Goal: Information Seeking & Learning: Check status

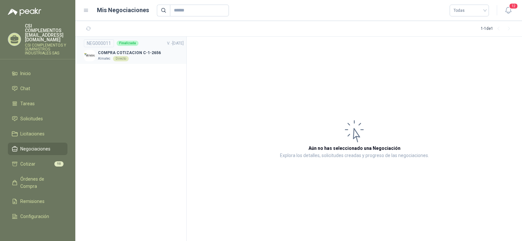
click at [138, 52] on p "COMPRA COTIZACION C-1-2656" at bounding box center [129, 53] width 63 height 6
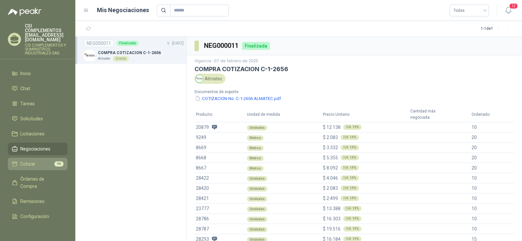
click at [32, 160] on span "Cotizar" at bounding box center [27, 163] width 15 height 7
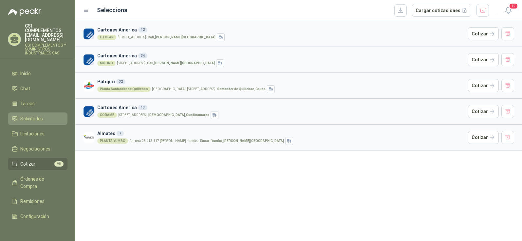
click at [29, 115] on span "Solicitudes" at bounding box center [31, 118] width 23 height 7
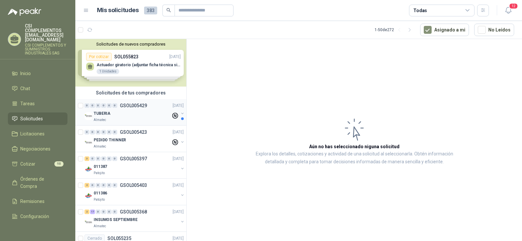
click at [99, 119] on p "Almatec" at bounding box center [100, 119] width 12 height 5
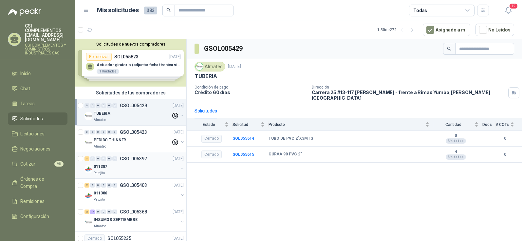
click at [98, 164] on p "011387" at bounding box center [100, 166] width 13 height 6
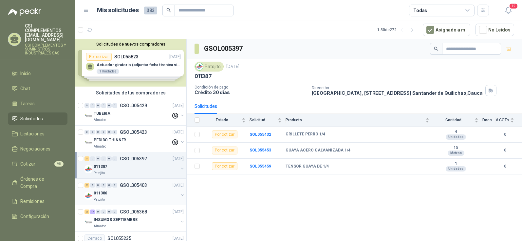
click at [101, 194] on p "011386" at bounding box center [100, 193] width 13 height 6
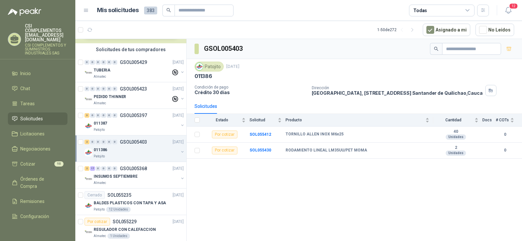
scroll to position [65, 0]
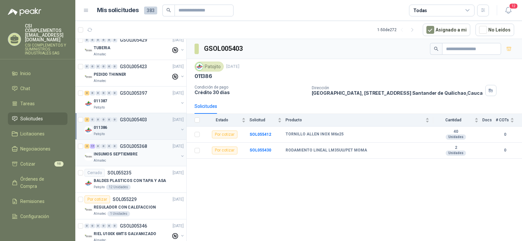
click at [113, 152] on p "INSUMOS SEPTIEMBRE" at bounding box center [116, 154] width 44 height 6
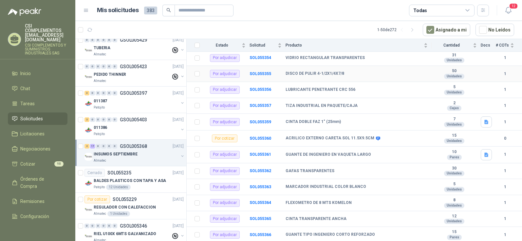
scroll to position [205, 0]
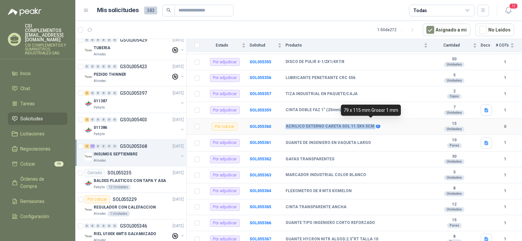
drag, startPoint x: 286, startPoint y: 119, endPoint x: 370, endPoint y: 121, distance: 83.8
click at [370, 124] on div "ACRILICO EXTERNO CARETA SOL 11.5X9.5CM" at bounding box center [332, 126] width 94 height 5
copy div "ACRILICO EXTERNO CARETA SOL 11.5X9.5CM"
click at [324, 119] on td "ACRILICO EXTERNO CARETA SOL 11.5X9.5CM" at bounding box center [358, 127] width 146 height 16
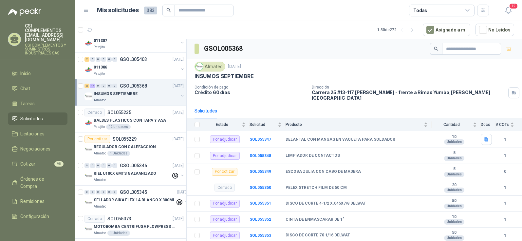
scroll to position [131, 0]
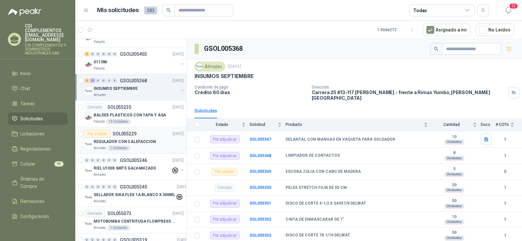
click at [123, 140] on p "REGULADOR CON CALEFACCION" at bounding box center [125, 141] width 62 height 6
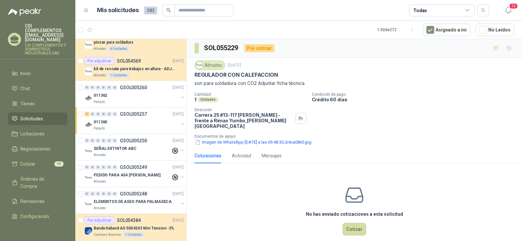
scroll to position [655, 0]
click at [107, 121] on div "011360" at bounding box center [136, 122] width 85 height 8
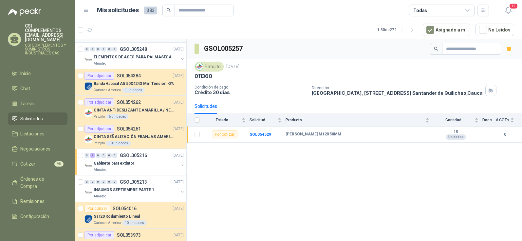
scroll to position [818, 0]
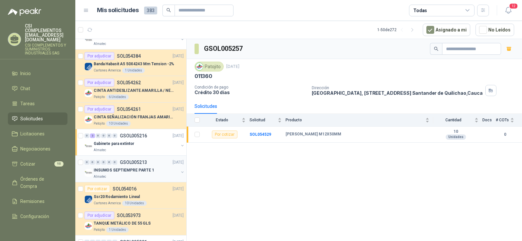
click at [131, 167] on p "INSUMOS SEPTIEMPRE PARTE 1" at bounding box center [124, 170] width 61 height 6
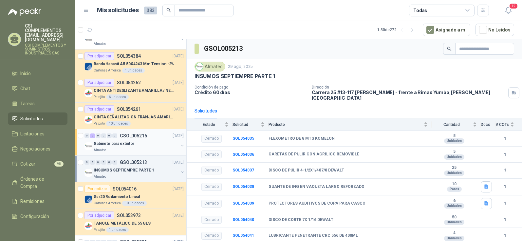
click at [115, 143] on p "Gabinete para extintor" at bounding box center [114, 143] width 41 height 6
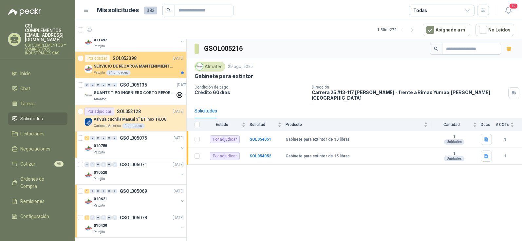
scroll to position [1146, 0]
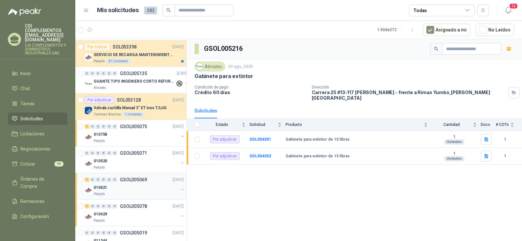
click at [132, 178] on p "GSOL005069" at bounding box center [133, 179] width 27 height 5
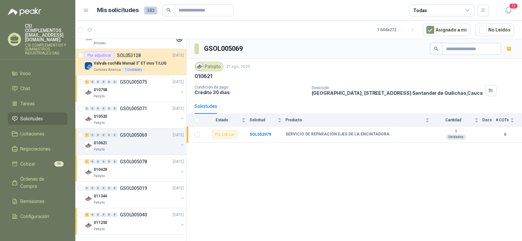
scroll to position [1196, 0]
click at [135, 185] on p "GSOL005019" at bounding box center [133, 187] width 27 height 5
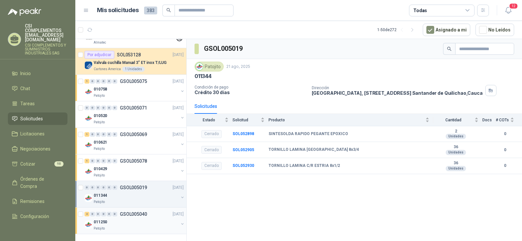
click at [131, 211] on p "GSOL005040" at bounding box center [133, 213] width 27 height 5
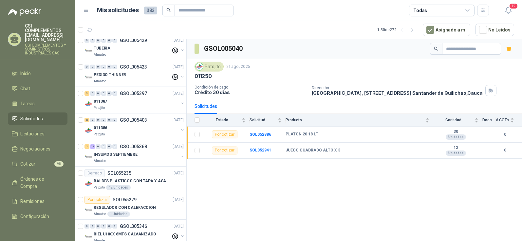
scroll to position [65, 0]
